Goal: Information Seeking & Learning: Learn about a topic

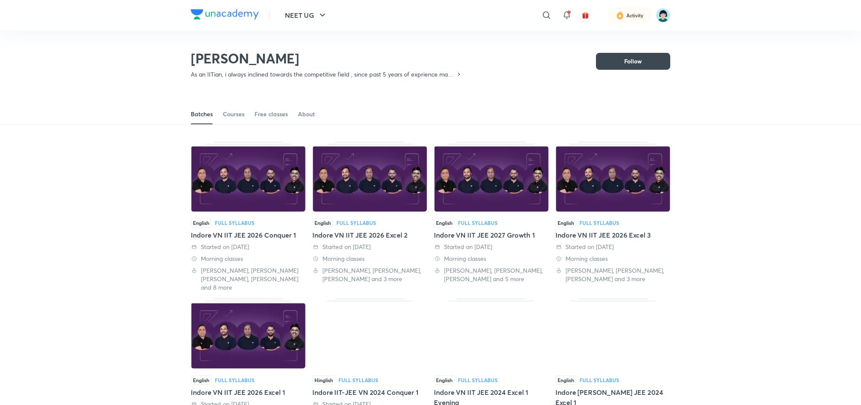
scroll to position [506, 0]
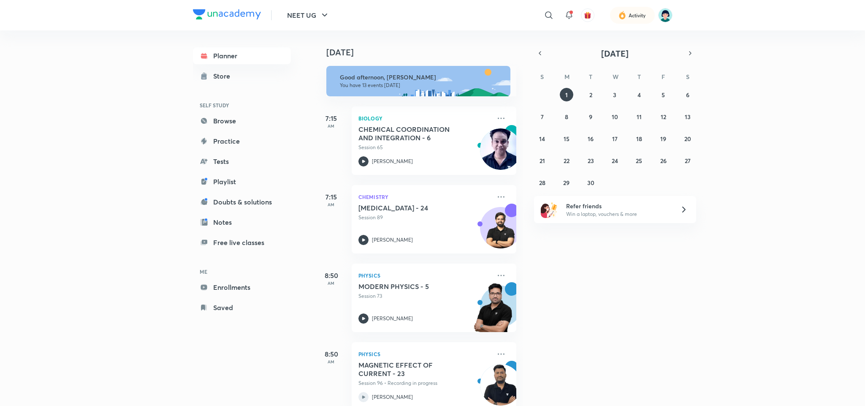
click at [555, 13] on div at bounding box center [549, 15] width 17 height 17
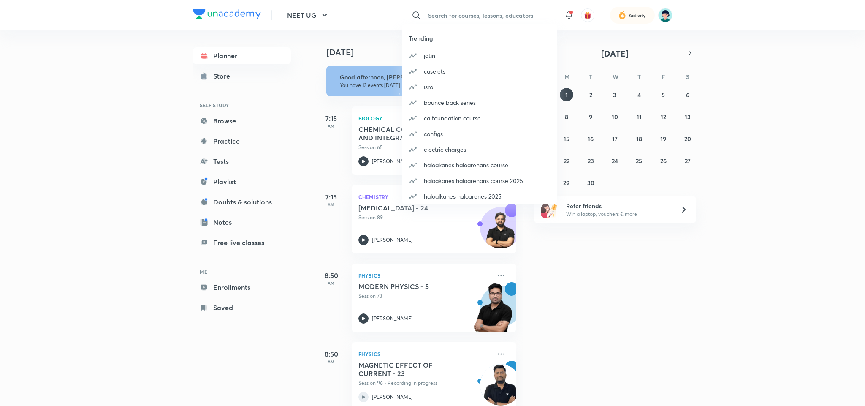
drag, startPoint x: 0, startPoint y: 0, endPoint x: 555, endPoint y: 13, distance: 555.5
click at [555, 13] on div "​ Trending jatin caselets isro bounce back series ca foundation course configs …" at bounding box center [479, 15] width 155 height 20
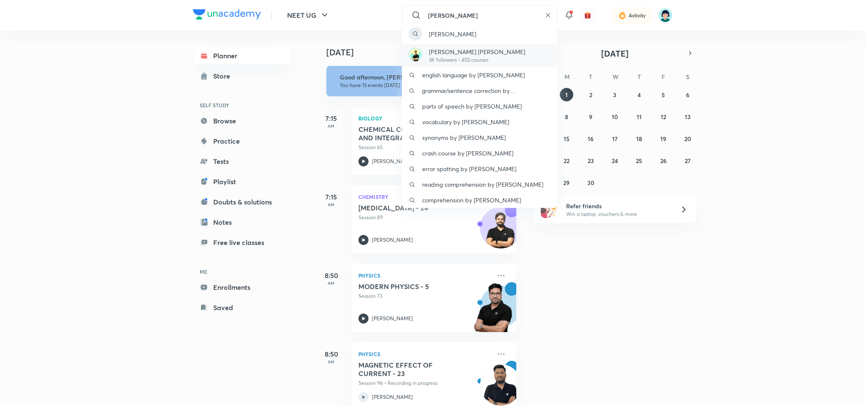
type input "vijendra"
click at [464, 45] on div "Vijendra Singh Kulhari 3K followers • 402 courses" at bounding box center [479, 55] width 155 height 23
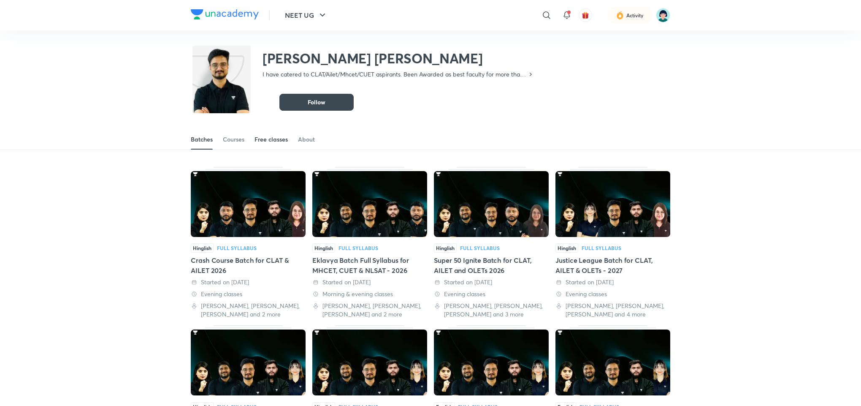
click at [264, 135] on div "Free classes" at bounding box center [271, 139] width 33 height 8
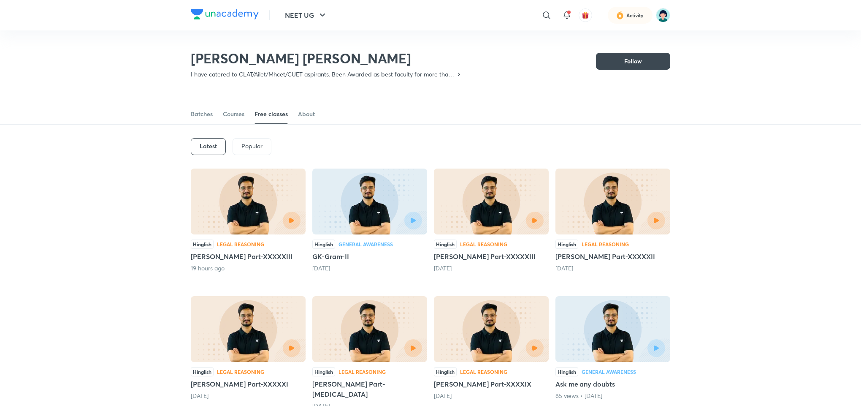
scroll to position [37, 0]
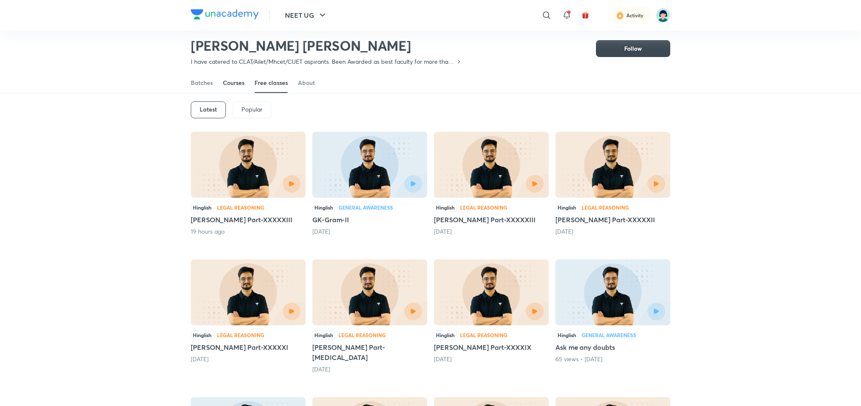
click at [228, 85] on div "Courses" at bounding box center [234, 83] width 22 height 8
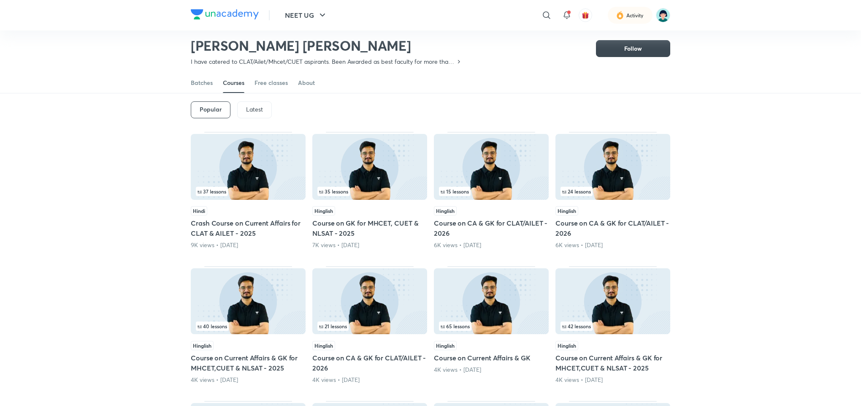
click at [213, 82] on div "Batches Courses Free classes About" at bounding box center [431, 83] width 480 height 20
click at [208, 82] on div "Batches" at bounding box center [202, 83] width 22 height 8
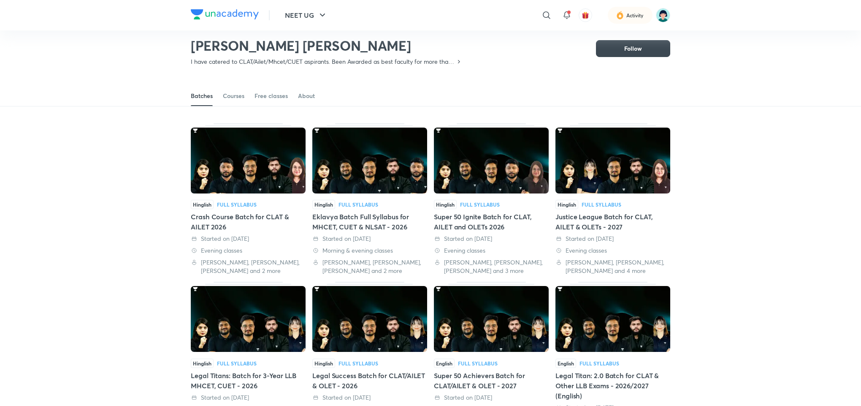
scroll to position [37, 0]
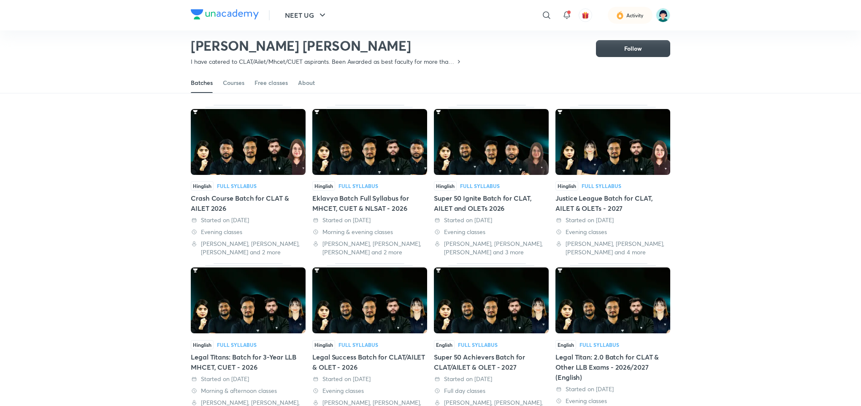
click at [260, 147] on img at bounding box center [248, 142] width 115 height 66
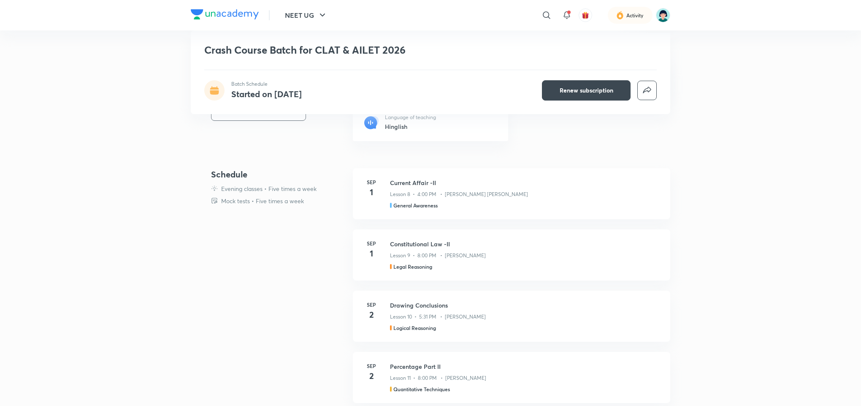
scroll to position [1, 0]
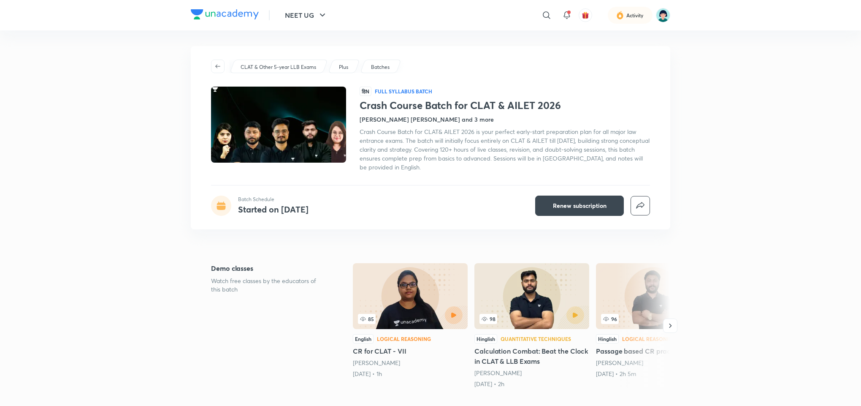
scroll to position [37, 0]
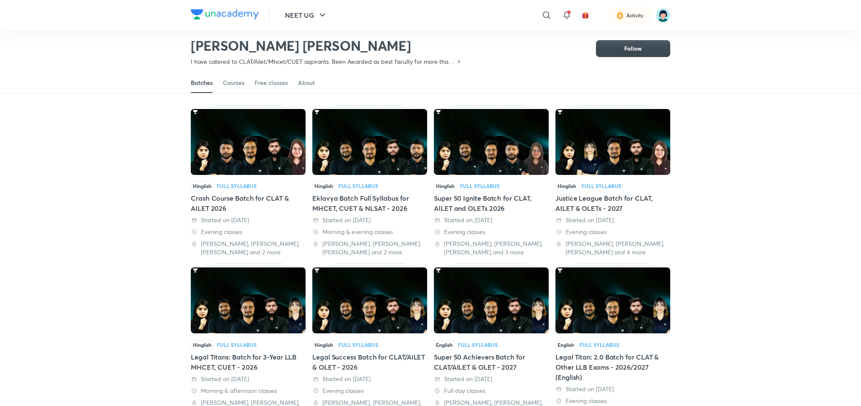
click at [351, 144] on img at bounding box center [369, 142] width 115 height 66
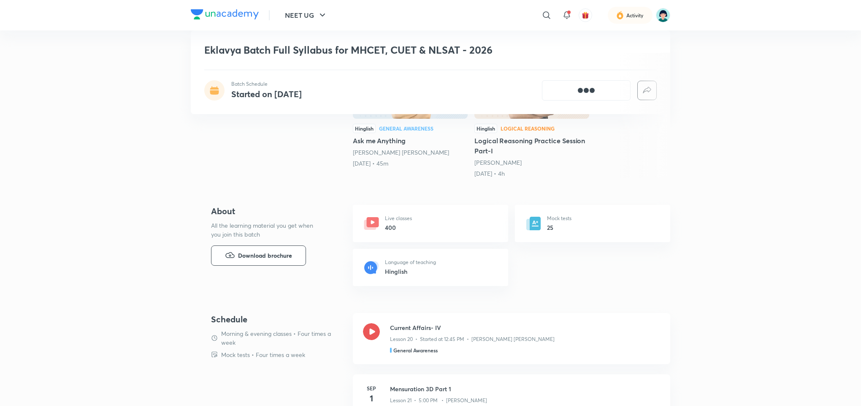
scroll to position [212, 0]
click at [448, 323] on h3 "Current Affairs- IV" at bounding box center [525, 327] width 270 height 9
